Goal: Browse casually: Explore the website without a specific task or goal

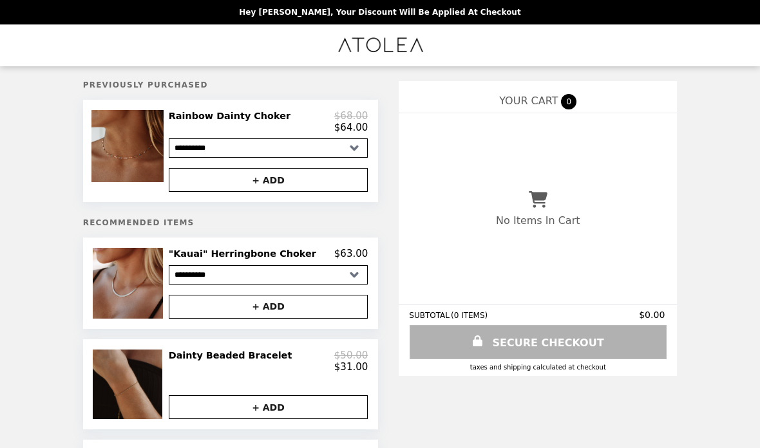
click at [157, 146] on img at bounding box center [128, 146] width 75 height 72
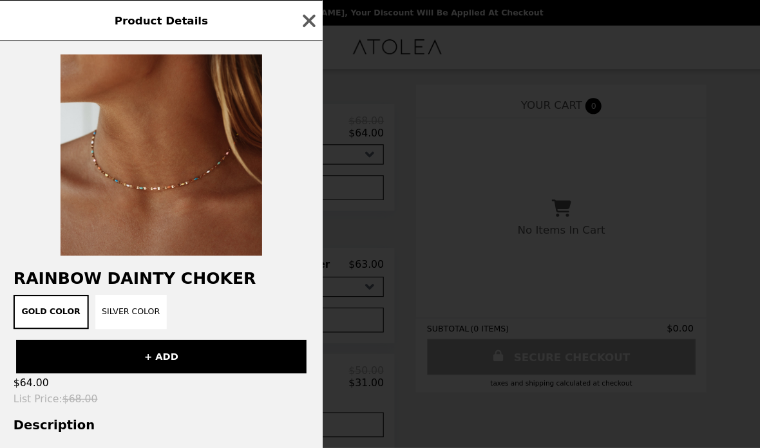
click at [297, 16] on icon "button" at bounding box center [296, 19] width 19 height 19
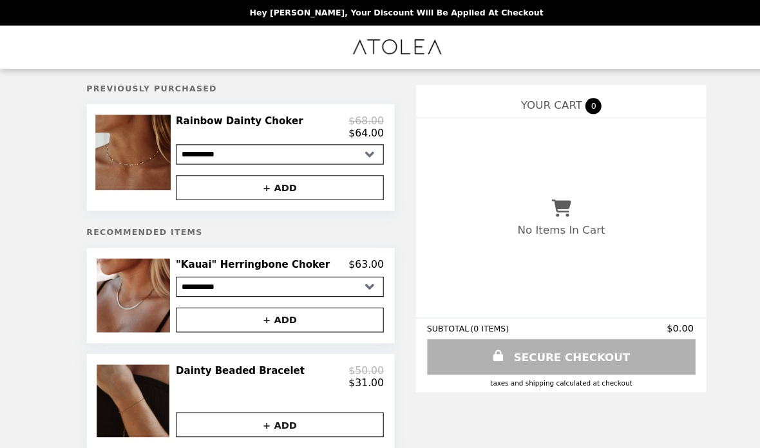
click at [155, 287] on img at bounding box center [129, 283] width 73 height 70
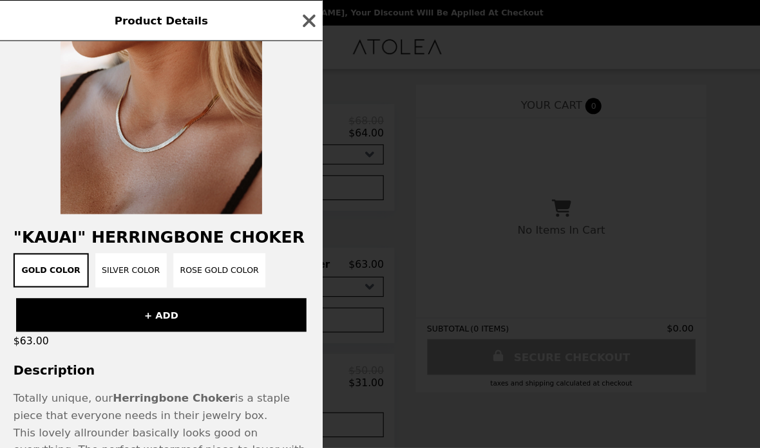
scroll to position [37, 0]
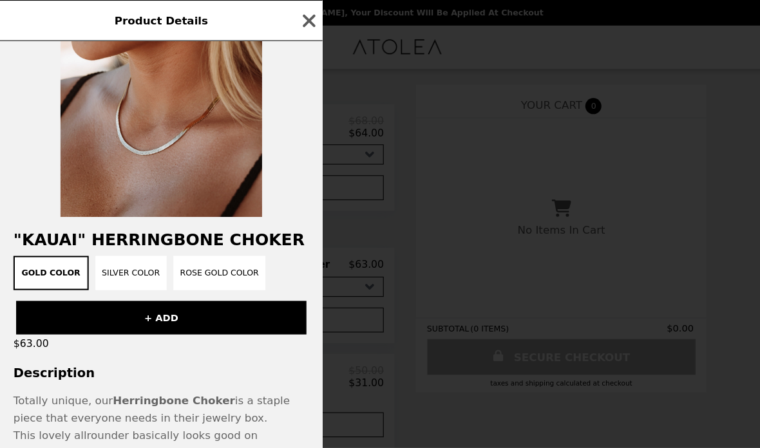
click at [304, 14] on icon "button" at bounding box center [296, 19] width 19 height 19
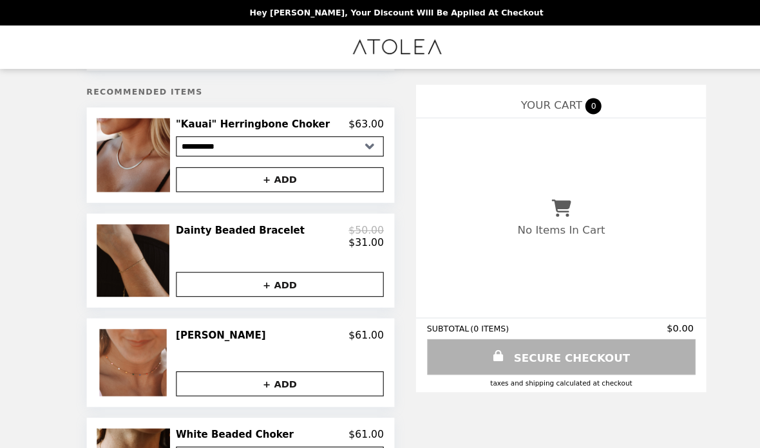
scroll to position [135, 0]
click at [146, 252] on img at bounding box center [129, 250] width 73 height 70
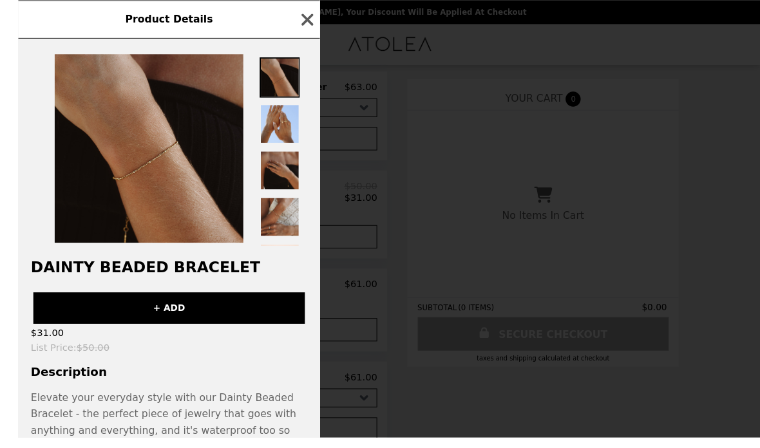
scroll to position [162, 0]
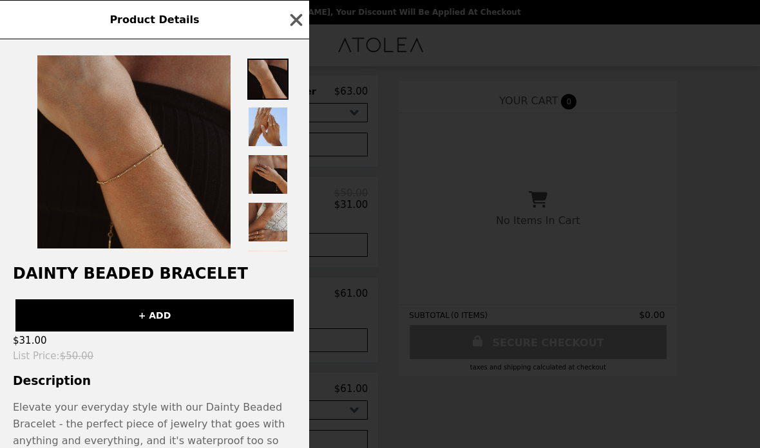
click at [305, 19] on icon "button" at bounding box center [296, 19] width 19 height 19
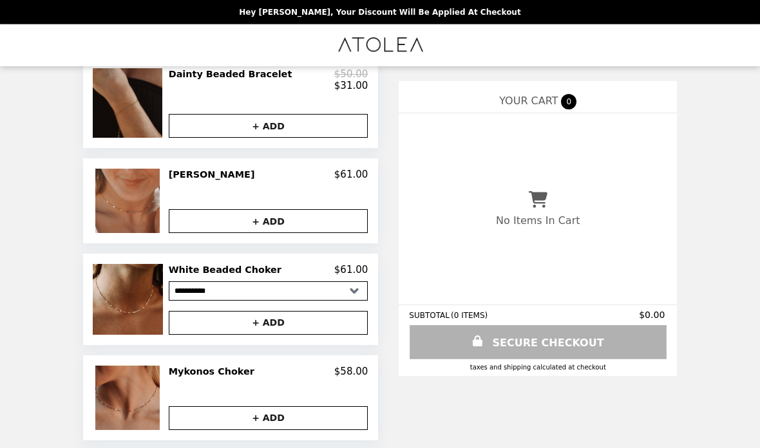
scroll to position [282, 0]
click at [149, 208] on img at bounding box center [129, 200] width 68 height 64
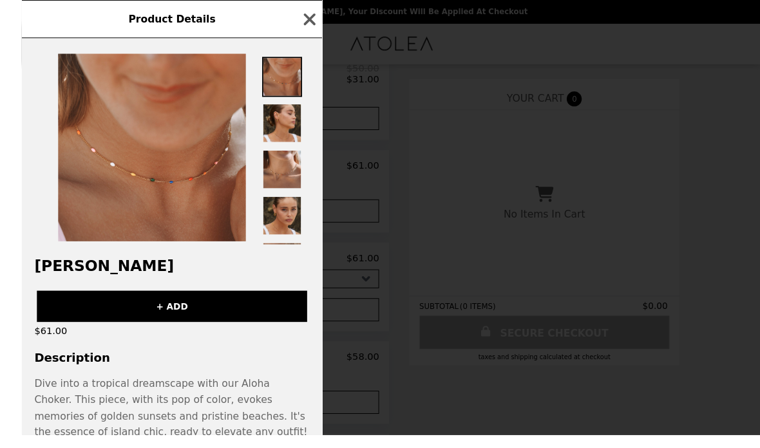
scroll to position [306, 0]
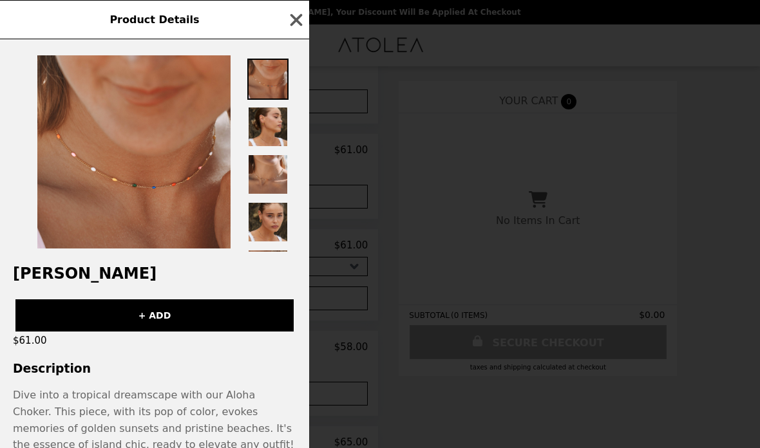
click at [305, 17] on icon "button" at bounding box center [296, 19] width 19 height 19
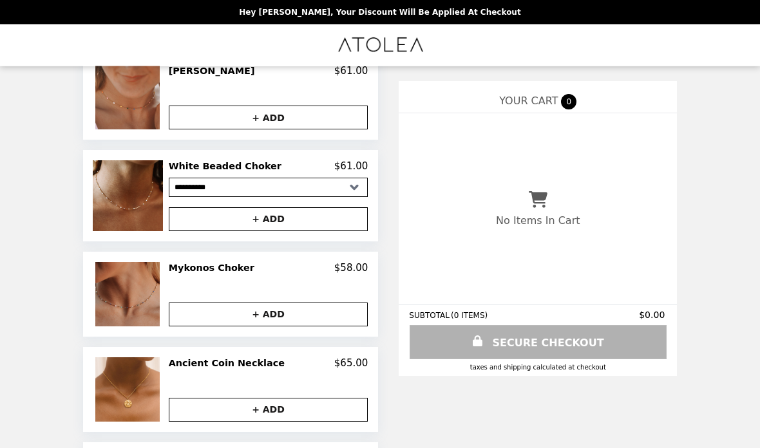
scroll to position [385, 0]
click at [154, 218] on img at bounding box center [129, 195] width 73 height 70
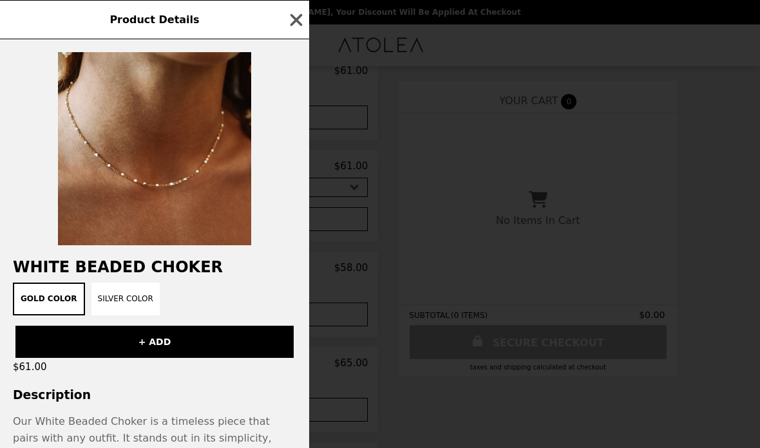
scroll to position [0, 0]
click at [305, 19] on icon "button" at bounding box center [296, 19] width 19 height 19
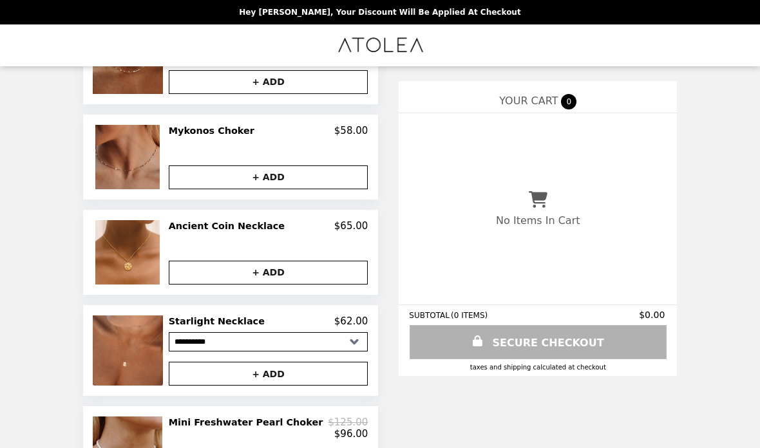
scroll to position [523, 0]
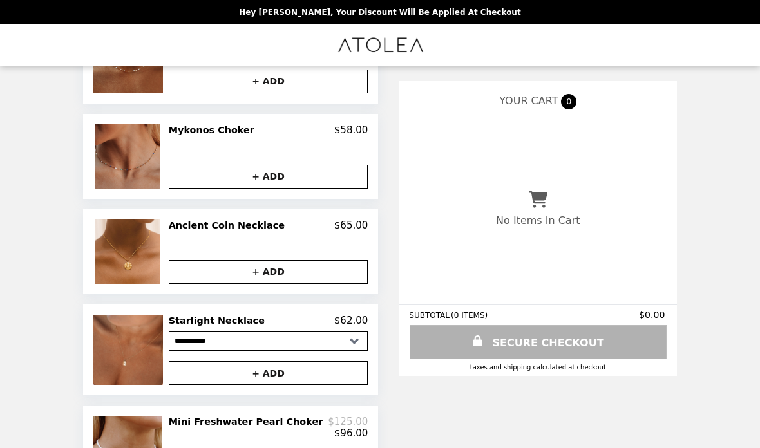
click at [155, 262] on img at bounding box center [129, 252] width 68 height 64
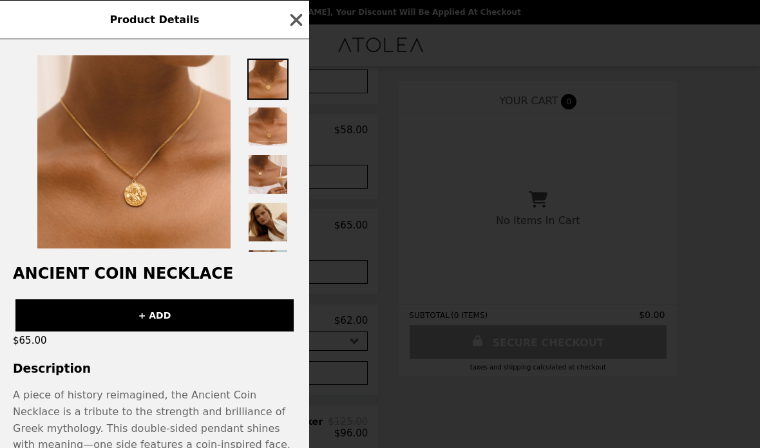
click at [177, 180] on img at bounding box center [133, 151] width 193 height 193
click at [142, 230] on img at bounding box center [133, 151] width 193 height 193
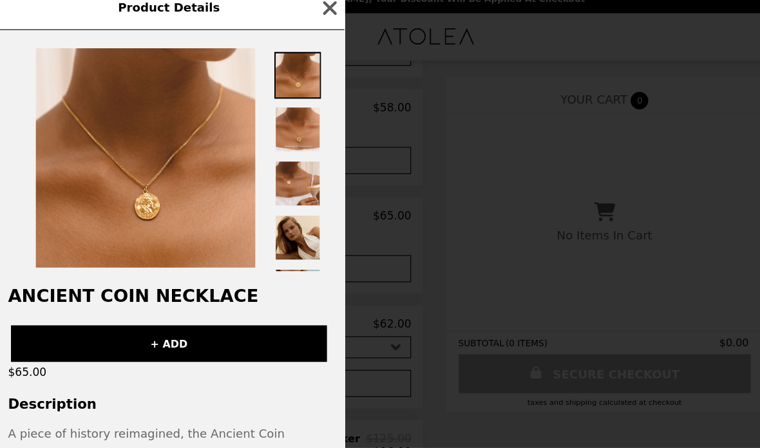
click at [298, 10] on icon "button" at bounding box center [296, 19] width 19 height 19
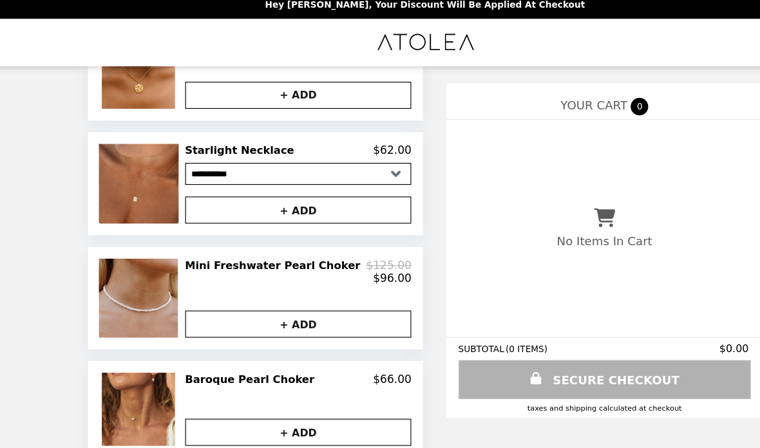
scroll to position [711, 0]
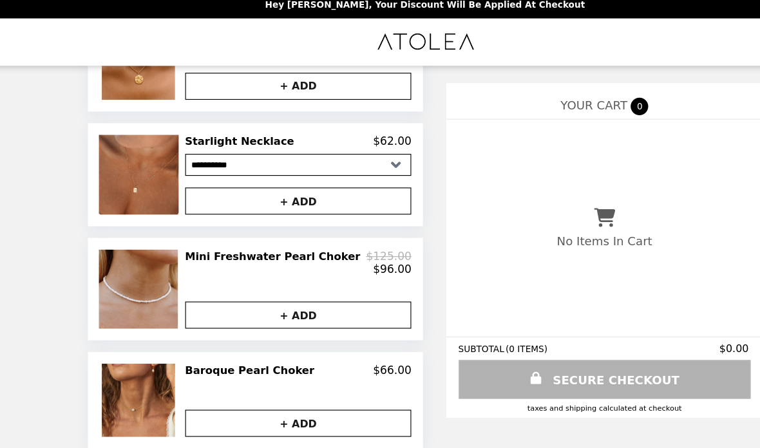
click at [143, 266] on img at bounding box center [129, 263] width 73 height 70
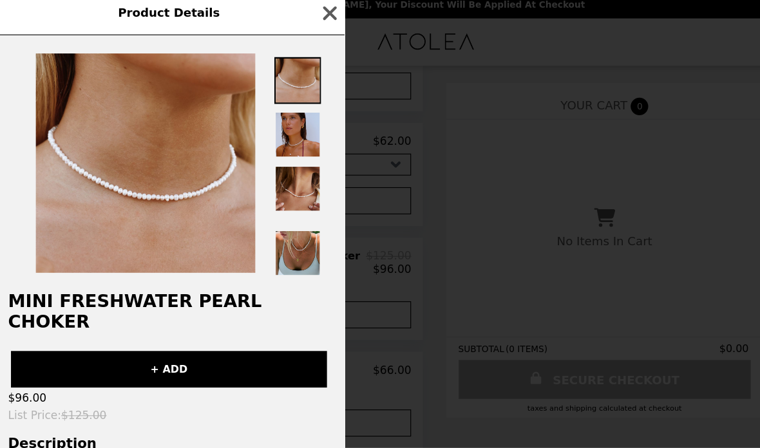
click at [154, 183] on img at bounding box center [133, 151] width 193 height 193
click at [158, 181] on img at bounding box center [133, 151] width 193 height 193
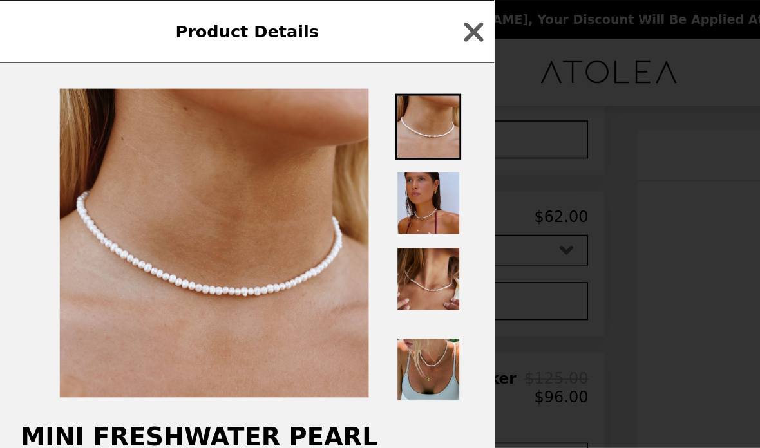
scroll to position [708, 0]
click at [301, 17] on icon "button" at bounding box center [296, 19] width 19 height 19
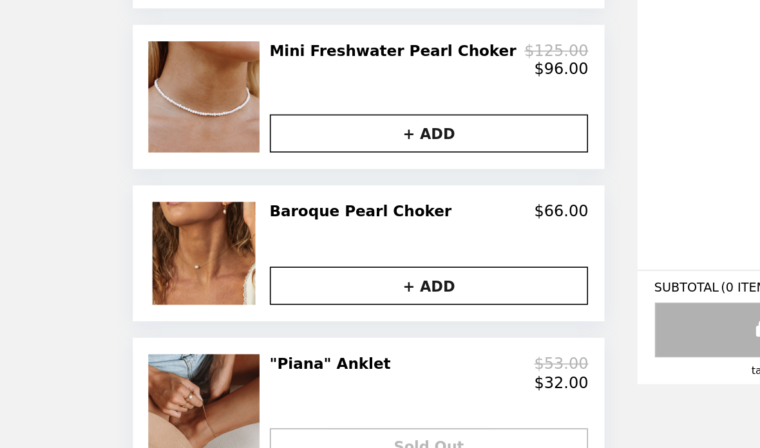
scroll to position [786, 0]
